Goal: Check status

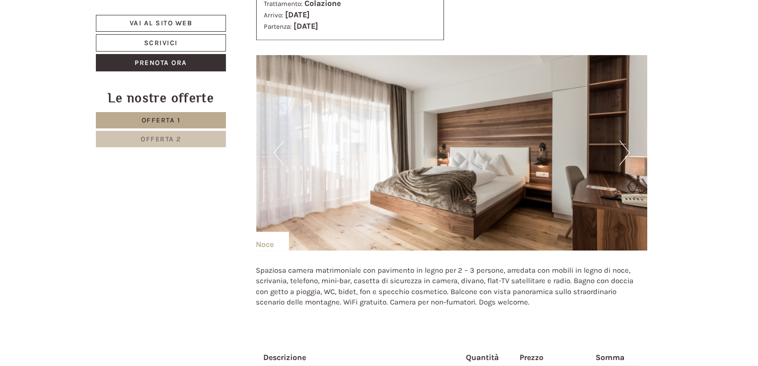
scroll to position [1220, 0]
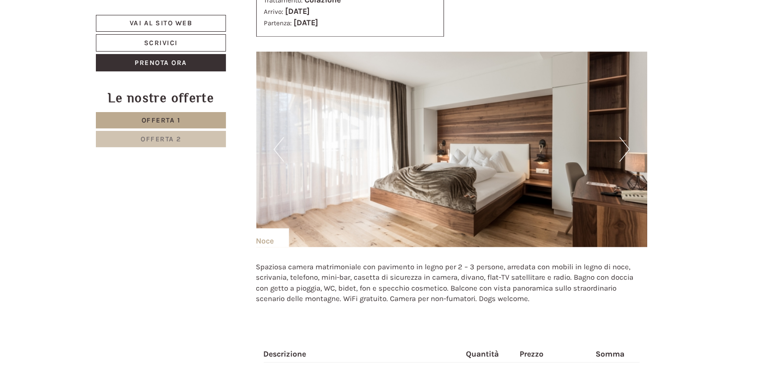
drag, startPoint x: 761, startPoint y: 40, endPoint x: 762, endPoint y: 123, distance: 83.4
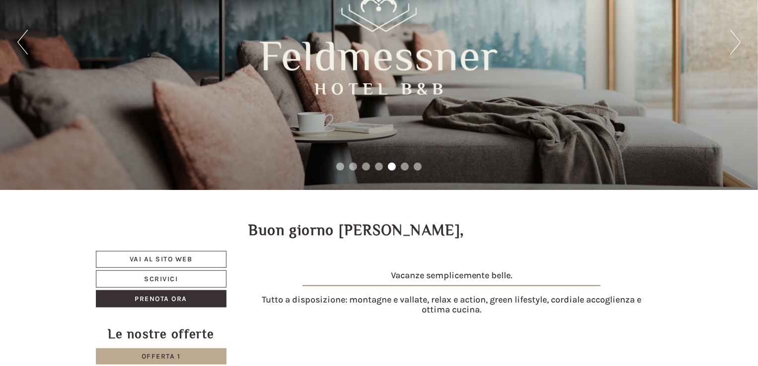
scroll to position [99, 0]
